Goal: Task Accomplishment & Management: Complete application form

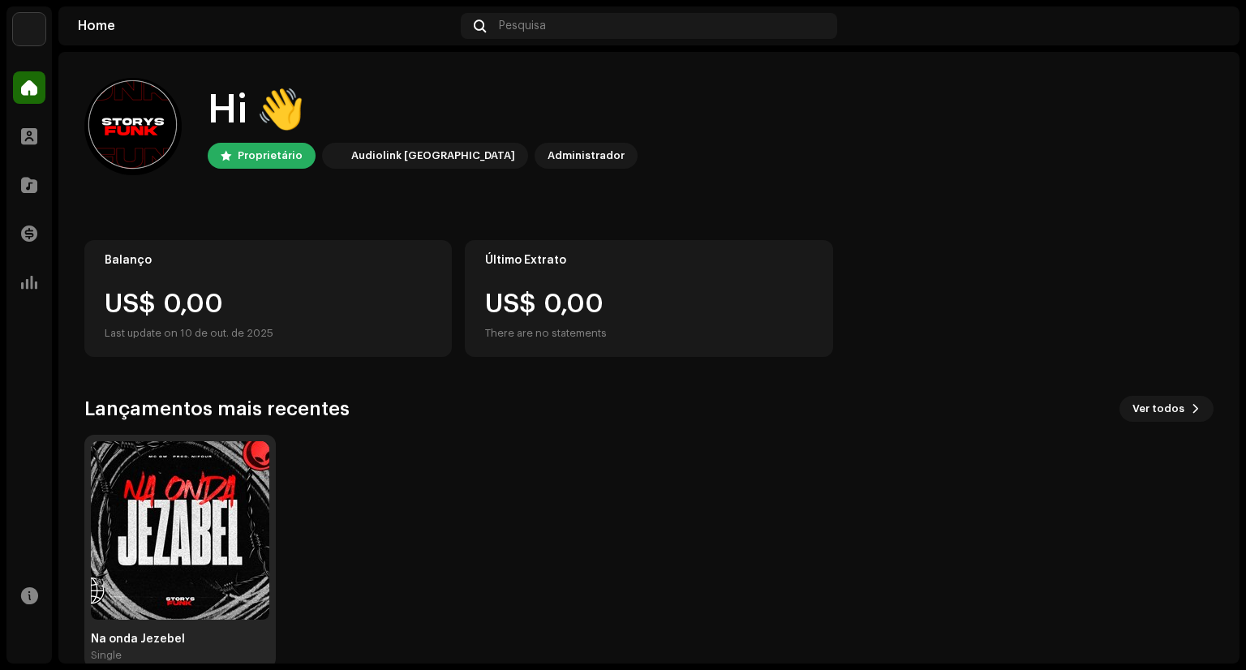
click at [210, 441] on img at bounding box center [180, 530] width 178 height 178
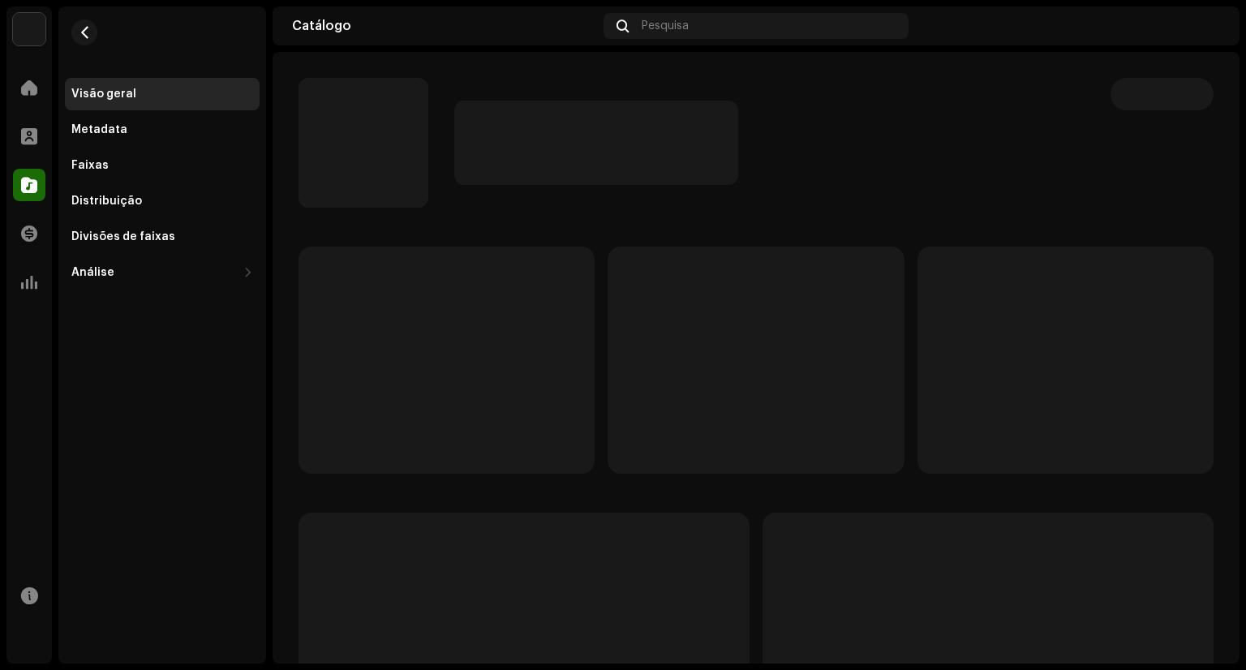
click at [178, 477] on div "Visão geral Metadata Faixas Distribuição Divisões de faixas Análise Consumo Eng…" at bounding box center [162, 334] width 208 height 657
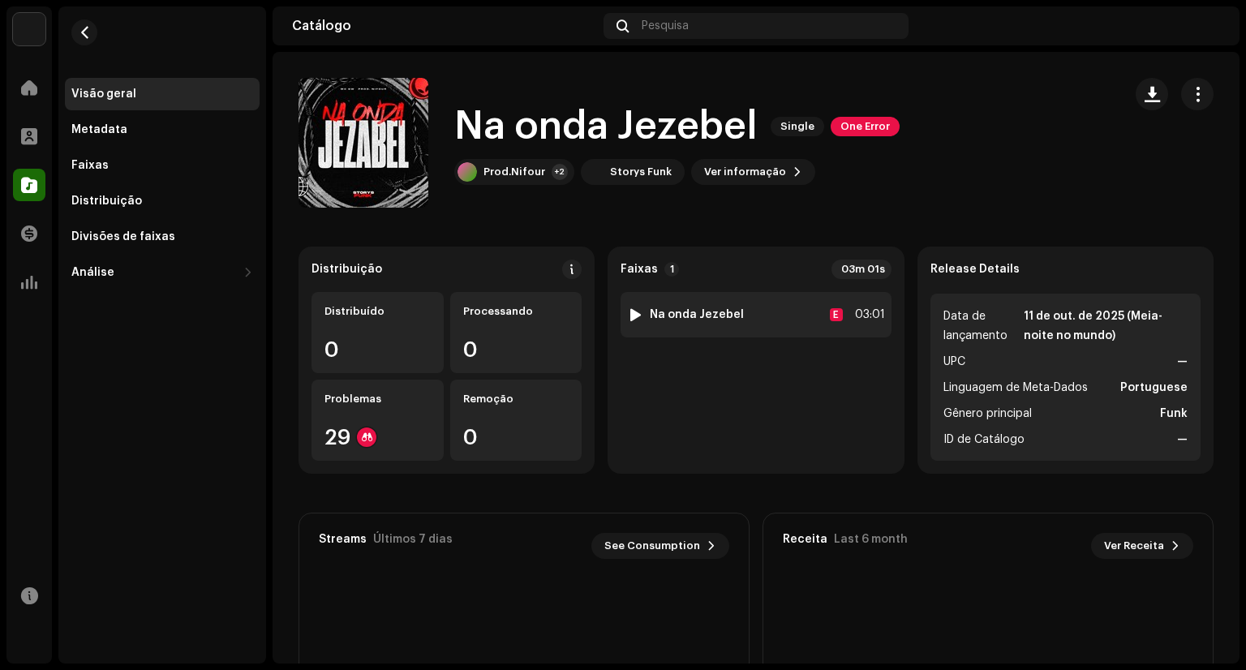
click at [635, 315] on div at bounding box center [635, 314] width 12 height 13
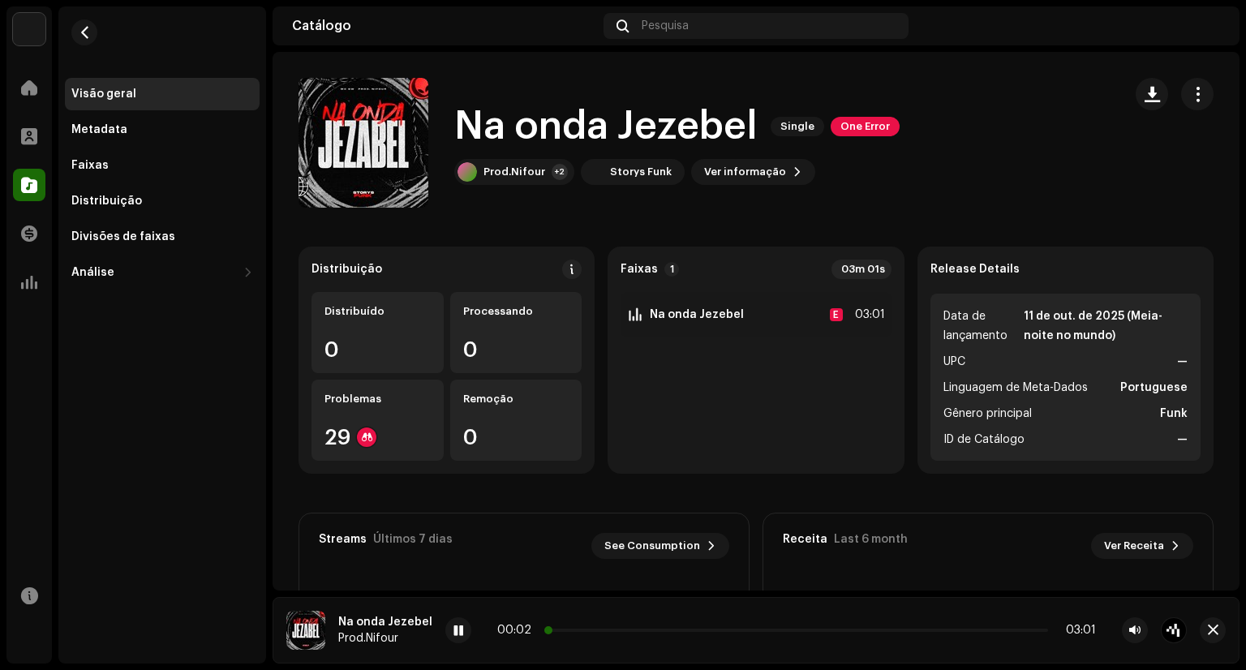
click at [577, 630] on p-slider at bounding box center [796, 629] width 503 height 3
click at [453, 634] on span at bounding box center [458, 630] width 10 height 13
click at [20, 38] on img at bounding box center [29, 29] width 32 height 32
click at [32, 34] on img at bounding box center [29, 29] width 32 height 32
click at [20, 41] on img at bounding box center [29, 29] width 32 height 32
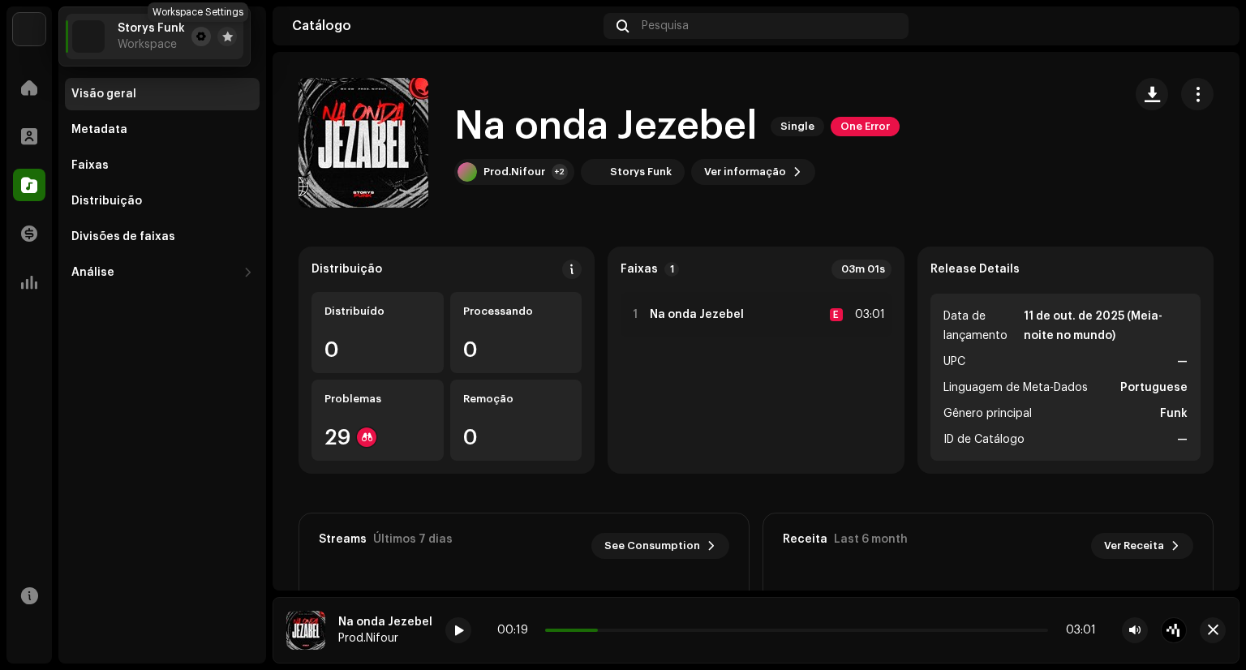
click at [199, 33] on span at bounding box center [201, 36] width 10 height 13
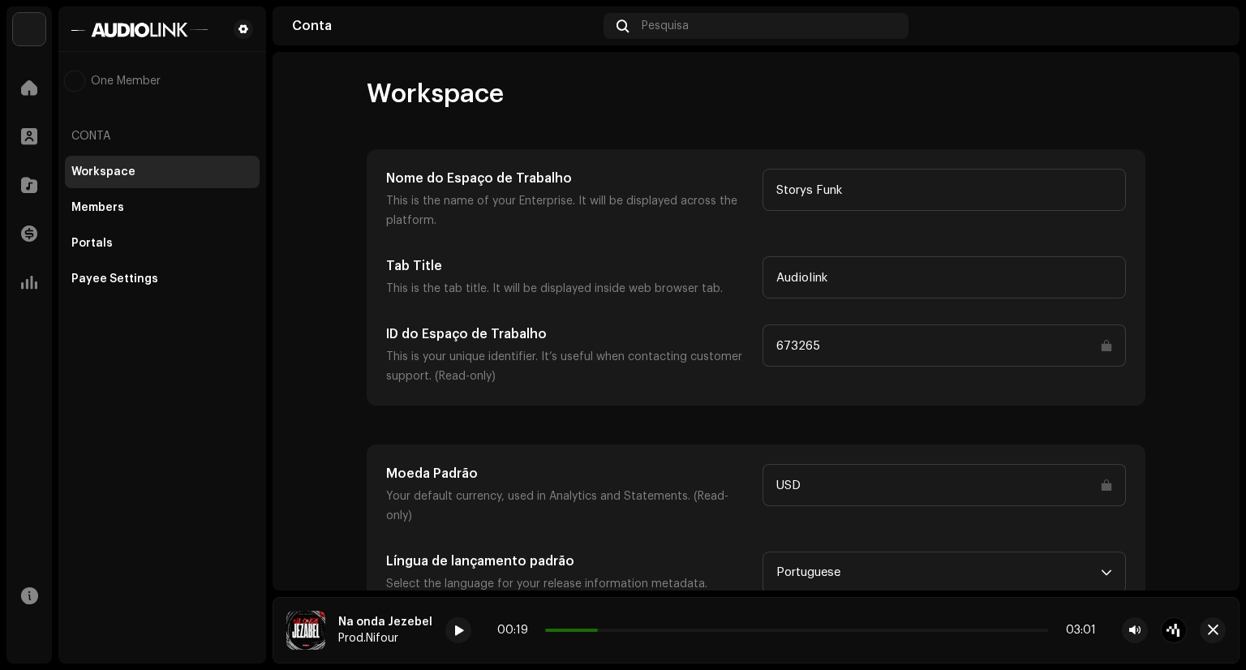
scroll to position [2, 0]
click at [944, 491] on input "USD" at bounding box center [943, 482] width 363 height 42
click at [24, 92] on span at bounding box center [29, 87] width 16 height 13
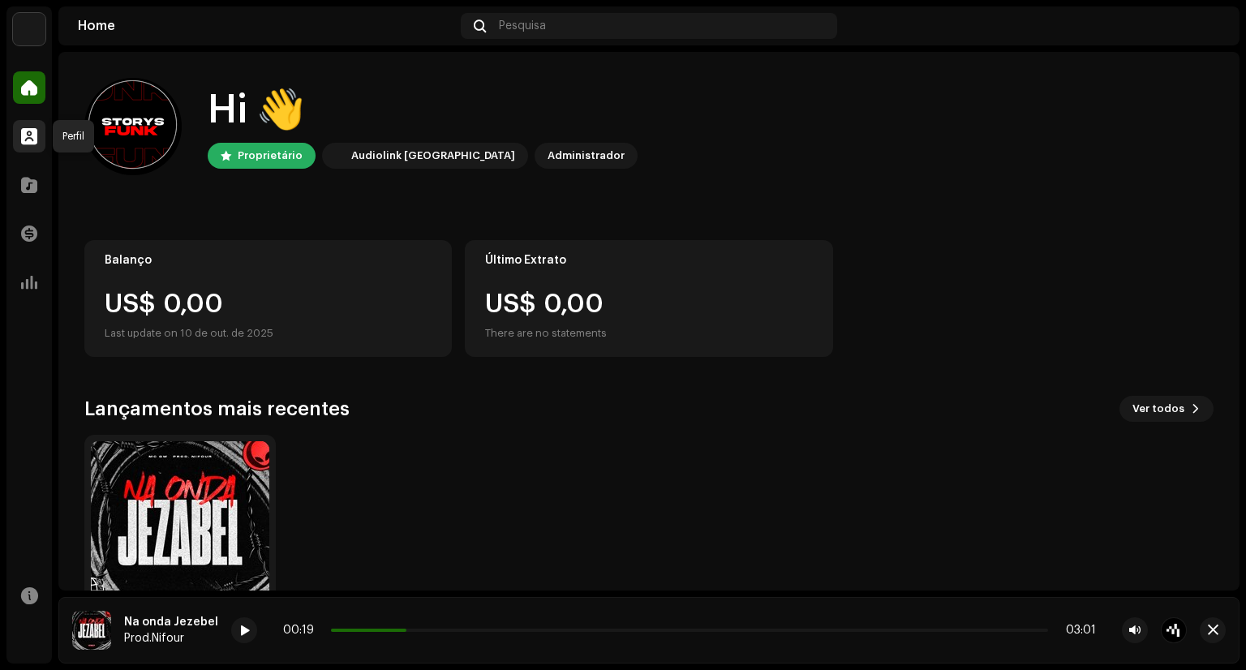
click at [21, 139] on span at bounding box center [29, 136] width 16 height 13
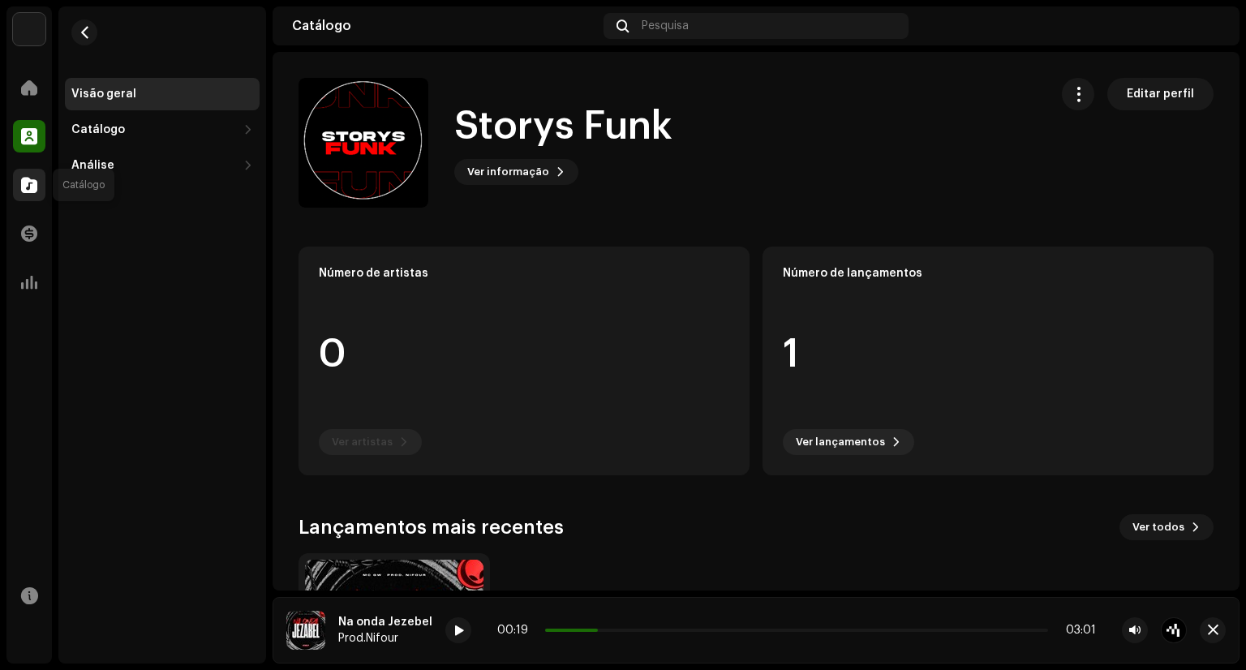
click at [36, 173] on div at bounding box center [29, 185] width 32 height 32
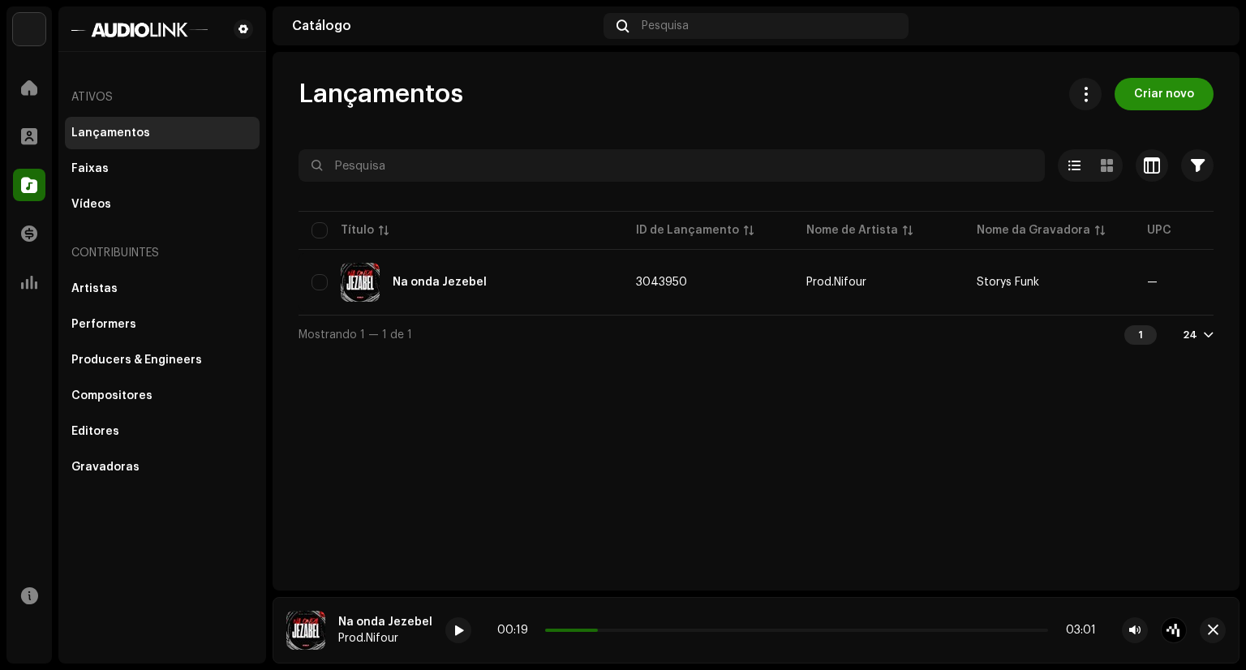
click at [1147, 98] on span "Criar novo" at bounding box center [1164, 94] width 60 height 32
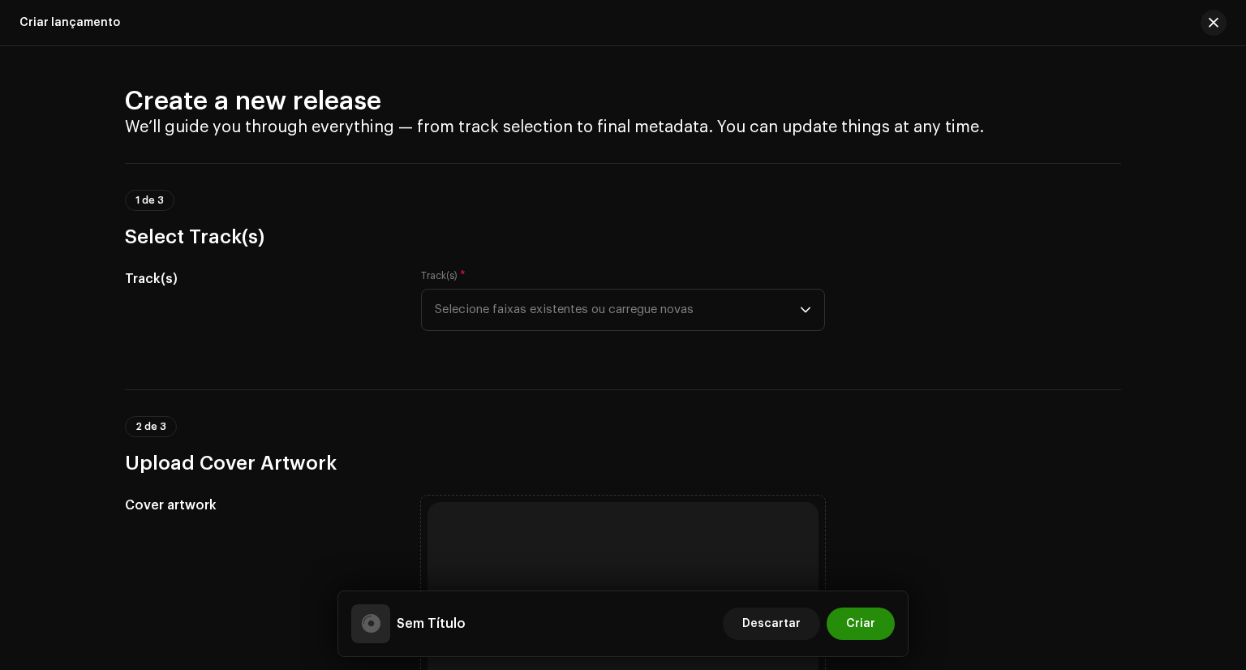
click at [839, 624] on button "Criar" at bounding box center [860, 623] width 68 height 32
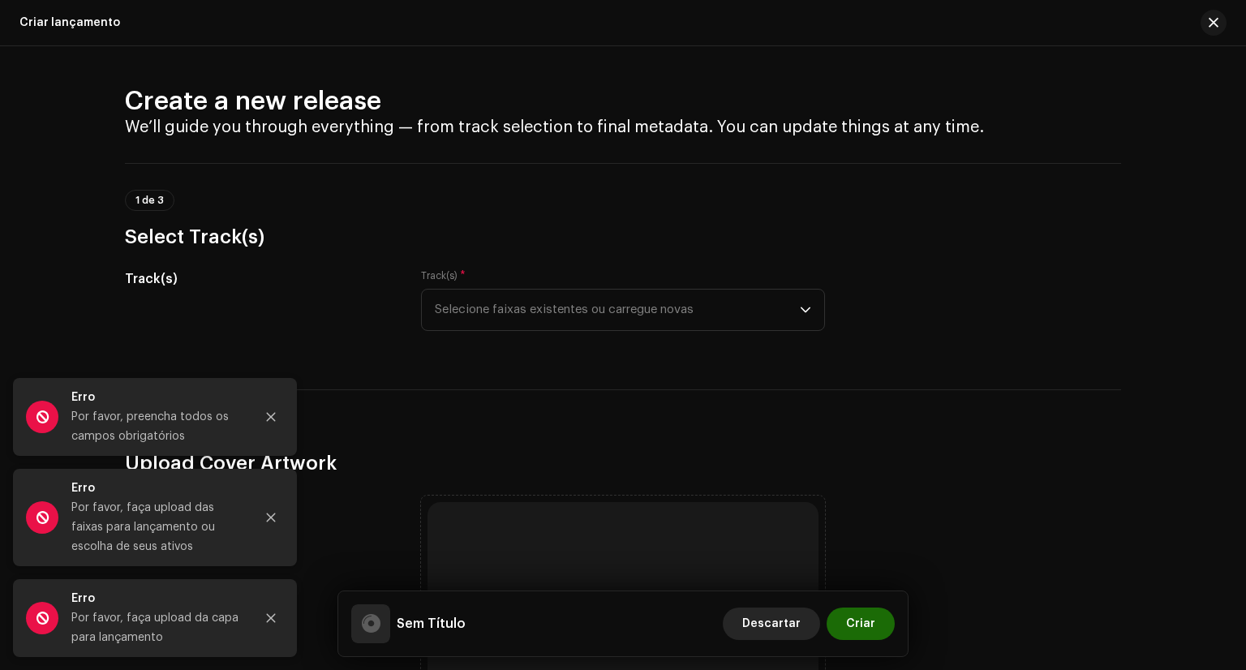
click at [810, 632] on button "Descartar" at bounding box center [771, 623] width 97 height 32
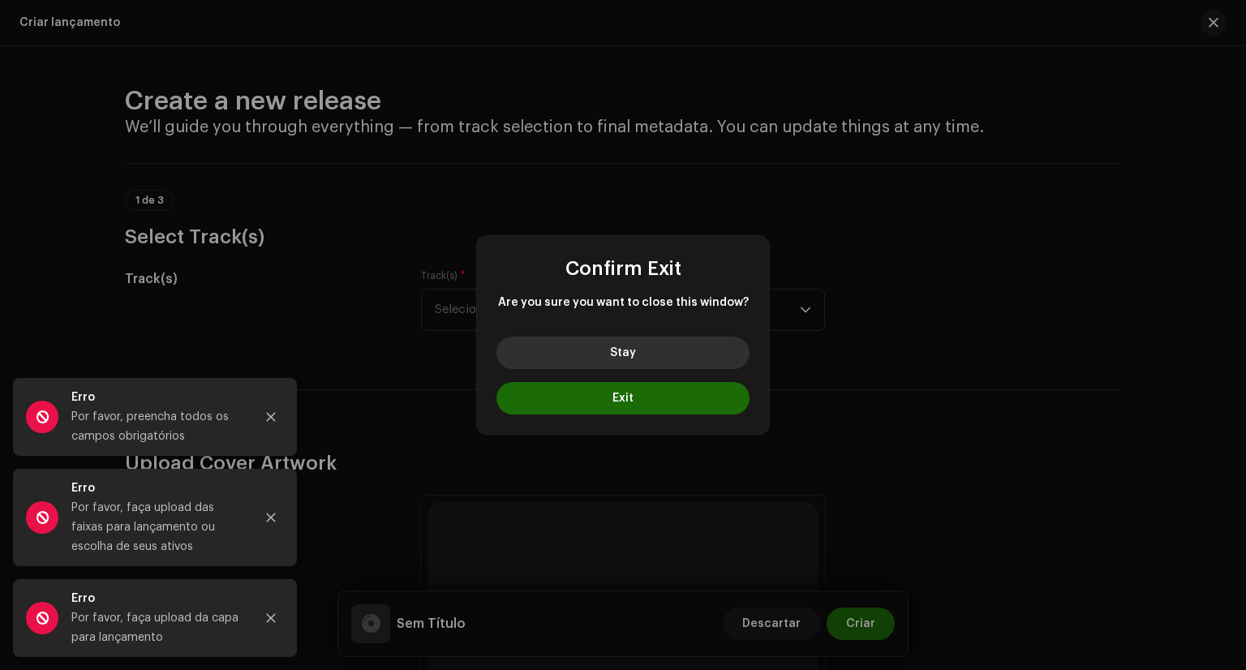
click at [658, 347] on button "Stay" at bounding box center [622, 353] width 253 height 32
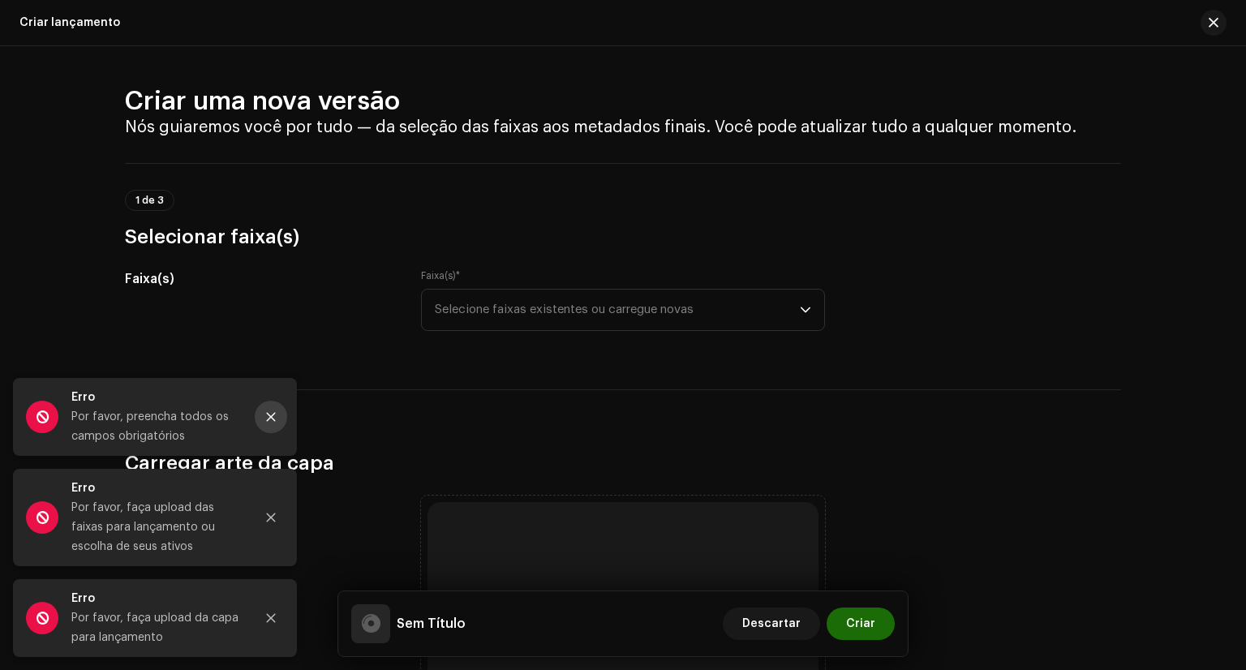
click at [256, 414] on button "Fechar" at bounding box center [271, 417] width 32 height 32
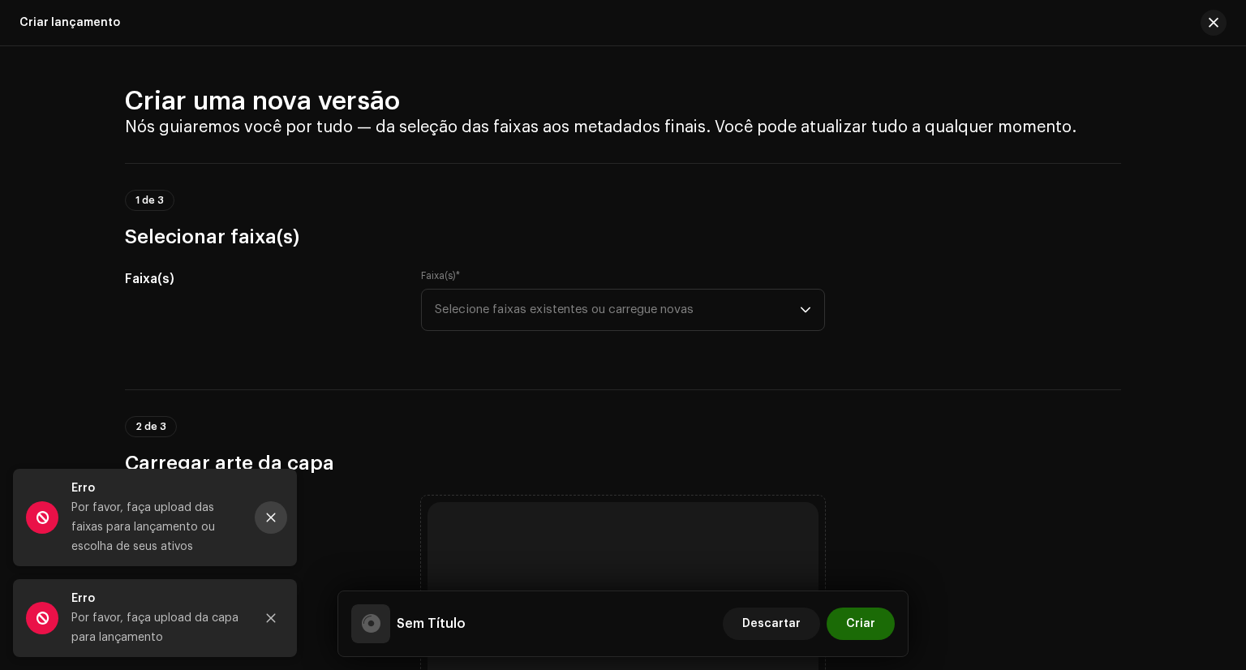
click at [268, 524] on button "Fechar" at bounding box center [271, 517] width 32 height 32
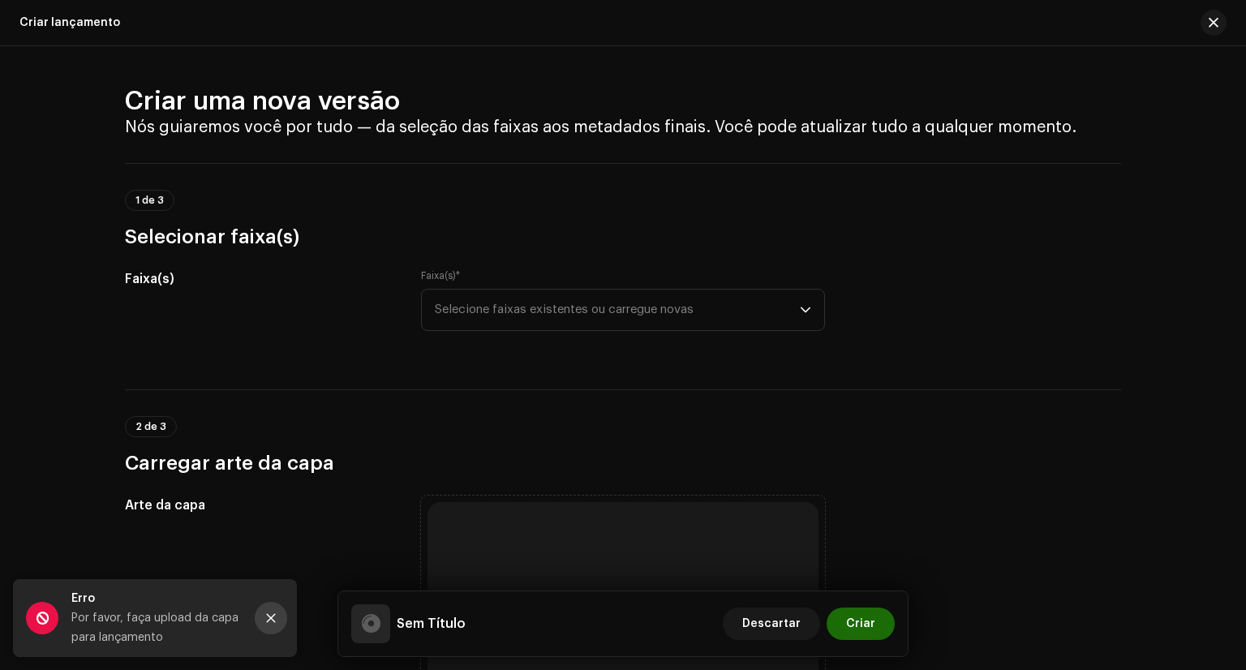
click at [268, 617] on icon "Fechar" at bounding box center [270, 617] width 11 height 11
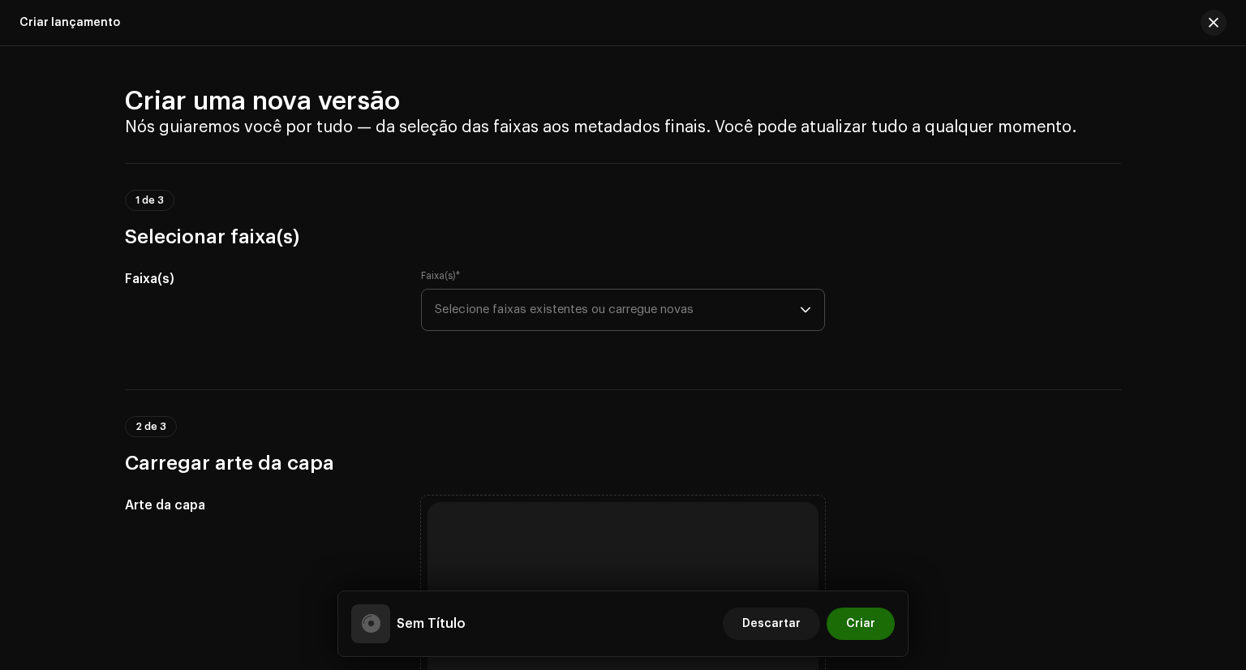
click at [742, 322] on span "Selecione faixas existentes ou carregue novas" at bounding box center [617, 310] width 365 height 41
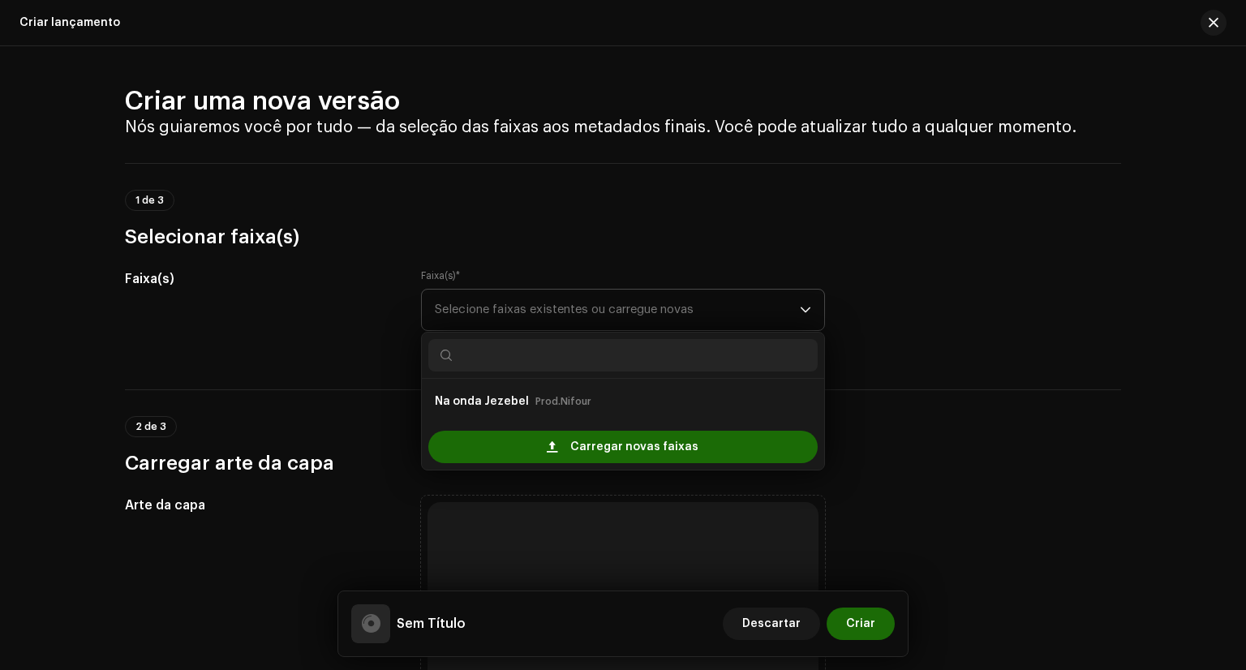
click at [743, 319] on span "Selecione faixas existentes ou carregue novas" at bounding box center [617, 310] width 365 height 41
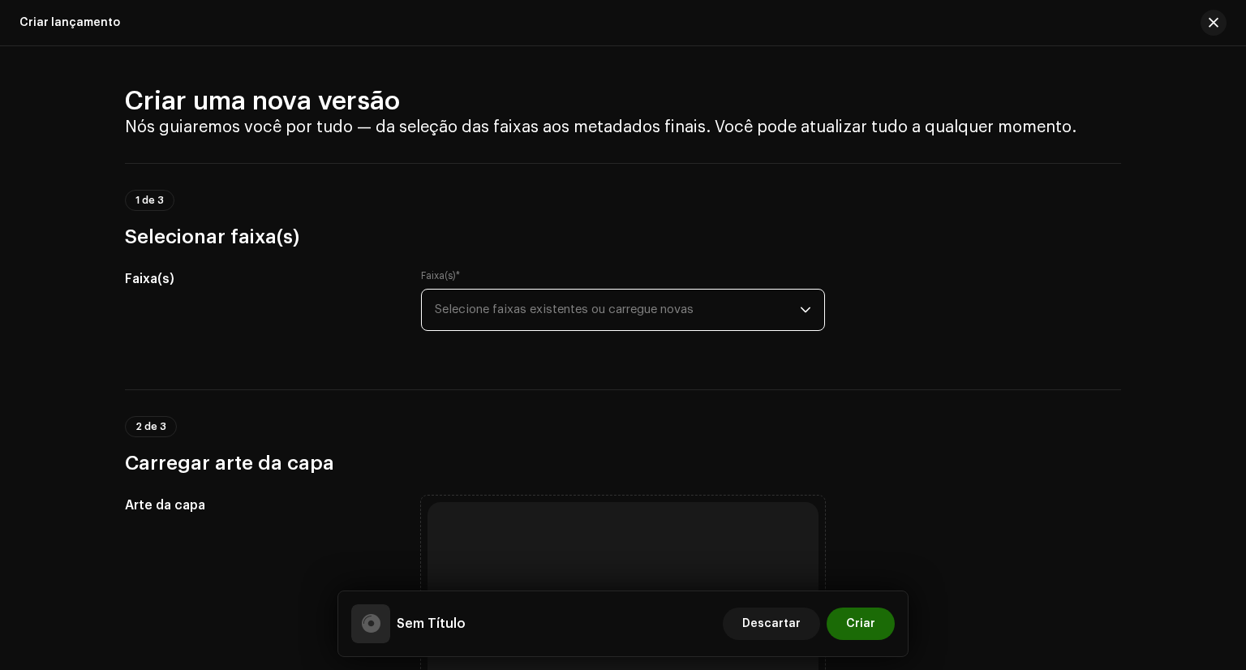
click at [743, 321] on span "Selecione faixas existentes ou carregue novas" at bounding box center [617, 310] width 365 height 41
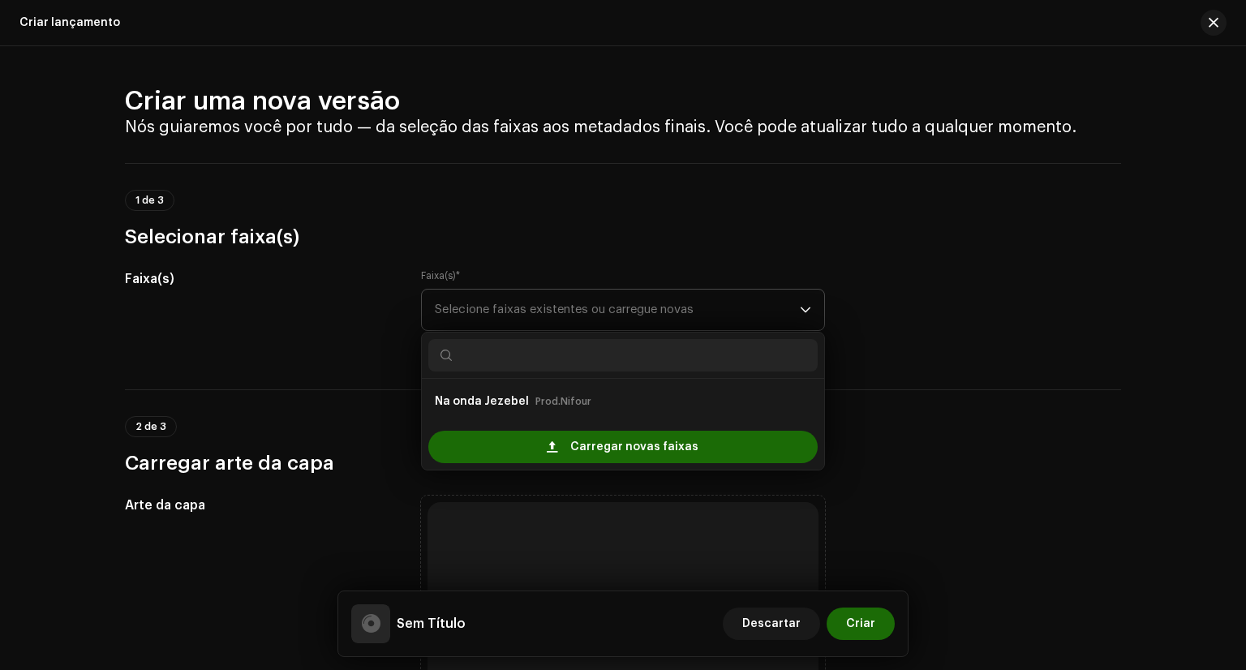
click at [743, 322] on span "Selecione faixas existentes ou carregue novas" at bounding box center [617, 310] width 365 height 41
